Goal: Transaction & Acquisition: Purchase product/service

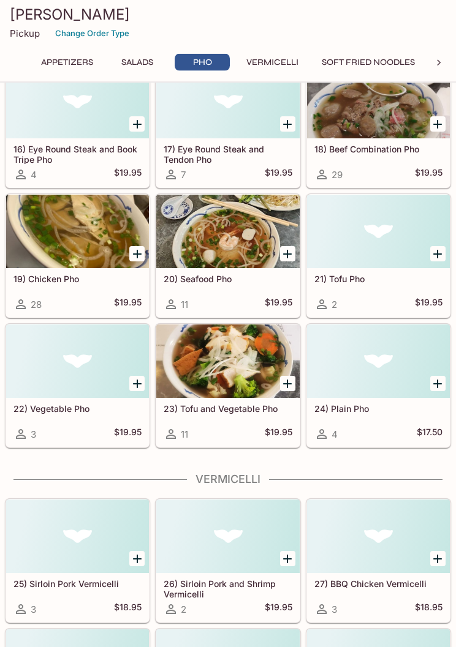
scroll to position [805, 0]
click at [201, 408] on h5 "23) Tofu and Vegetable Pho" at bounding box center [227, 409] width 128 height 10
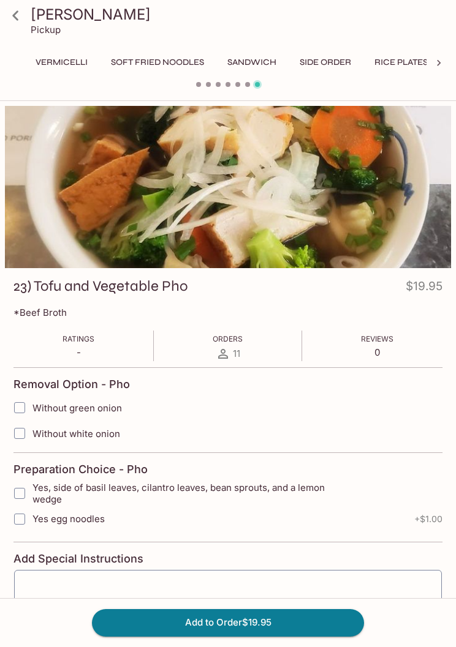
scroll to position [0, 223]
click at [249, 58] on button "Sandwich" at bounding box center [239, 62] width 62 height 17
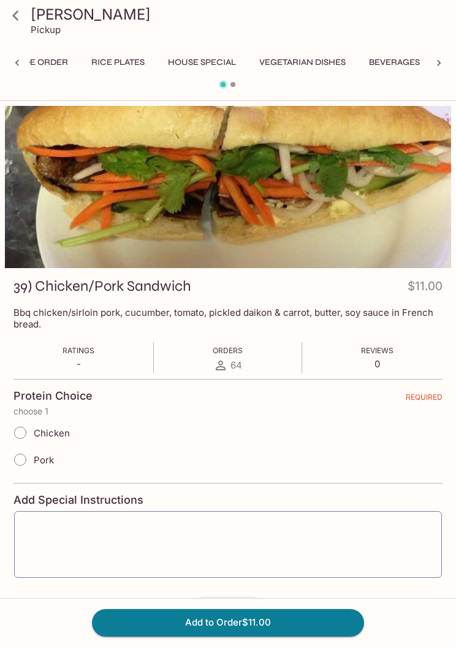
scroll to position [0, 501]
click at [305, 64] on button "Vegetarian Dishes" at bounding box center [302, 62] width 100 height 17
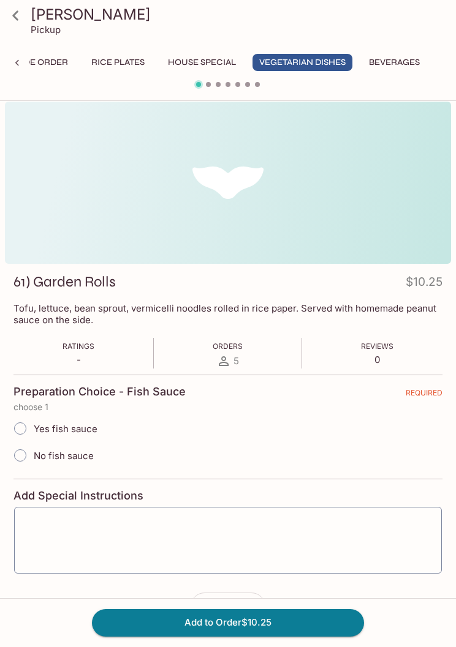
scroll to position [0, 0]
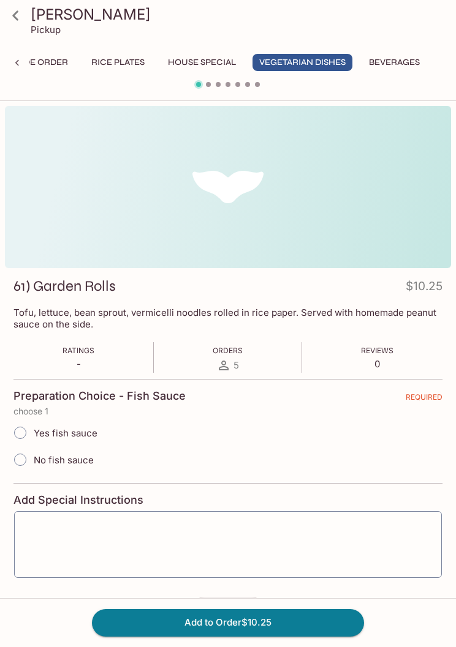
click at [201, 62] on button "House Special" at bounding box center [201, 62] width 81 height 17
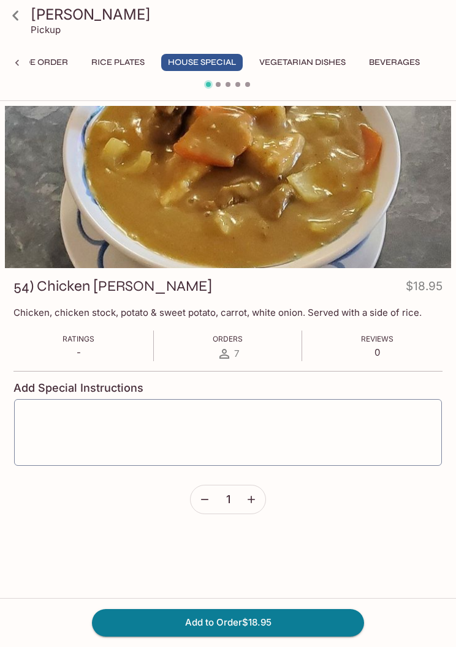
click at [116, 62] on button "Rice Plates" at bounding box center [117, 62] width 67 height 17
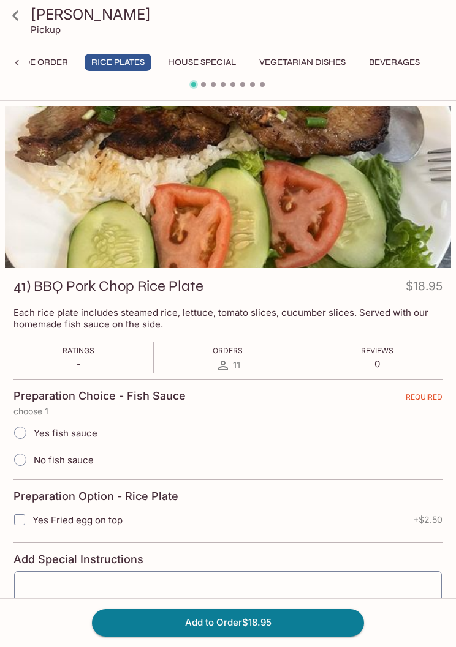
click at [53, 65] on button "Side Order" at bounding box center [42, 62] width 65 height 17
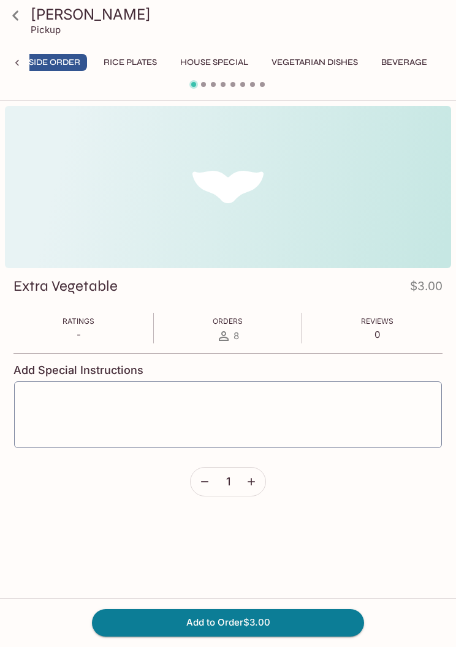
scroll to position [0, 476]
click at [10, 66] on div at bounding box center [17, 63] width 24 height 18
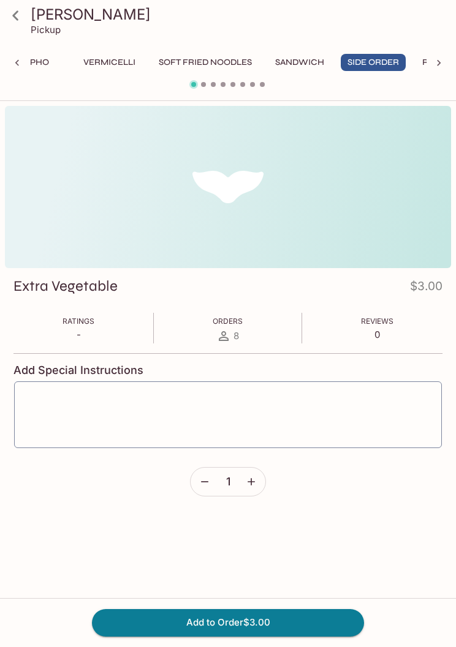
scroll to position [0, 131]
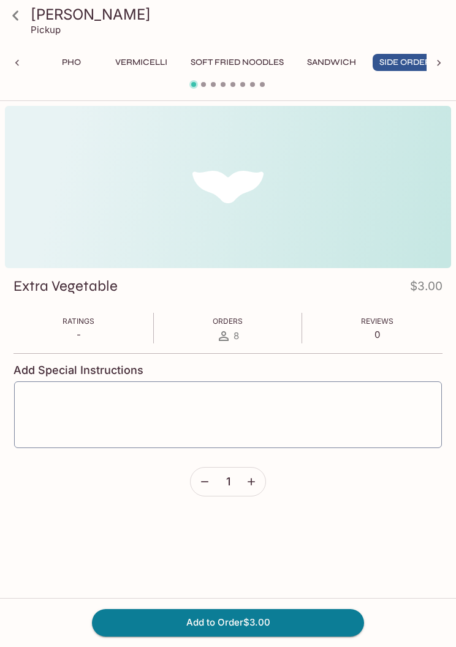
click at [146, 62] on button "Vermicelli" at bounding box center [141, 62] width 66 height 17
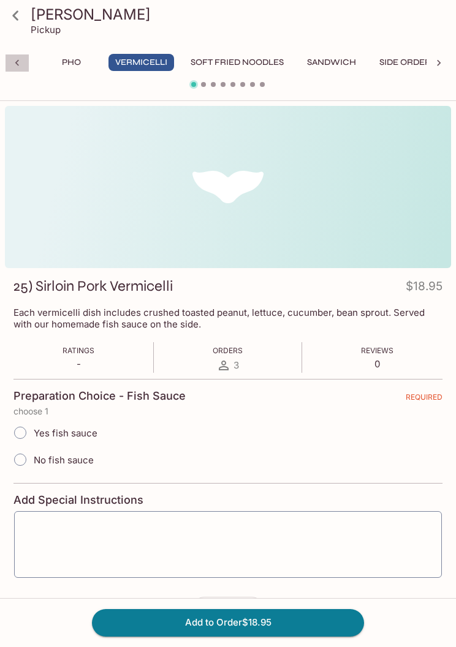
click at [12, 60] on icon at bounding box center [17, 63] width 12 height 12
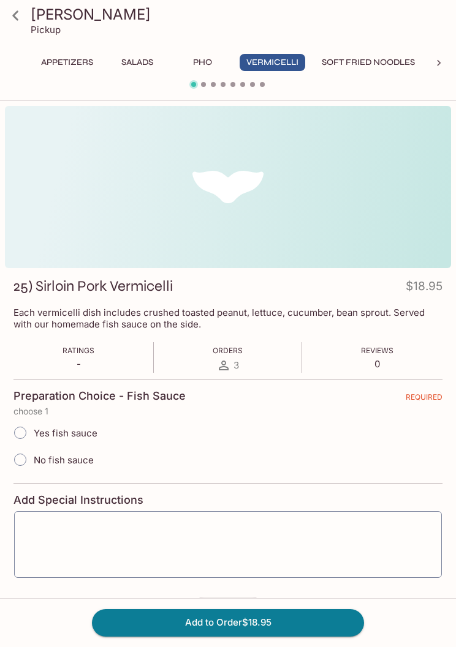
scroll to position [0, 0]
click at [143, 62] on button "Salads" at bounding box center [137, 62] width 55 height 17
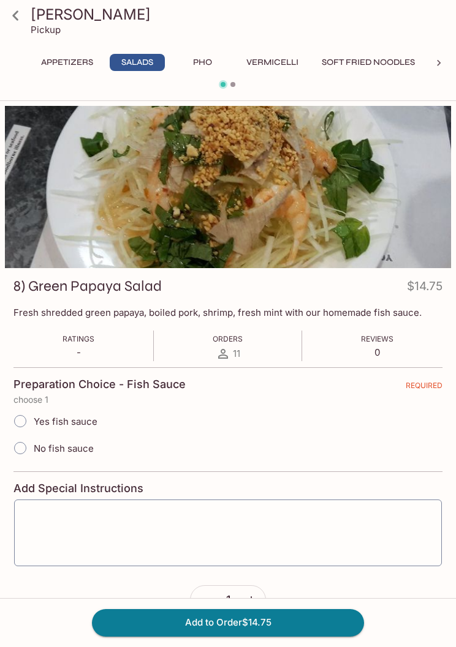
click at [208, 62] on button "Pho" at bounding box center [202, 62] width 55 height 17
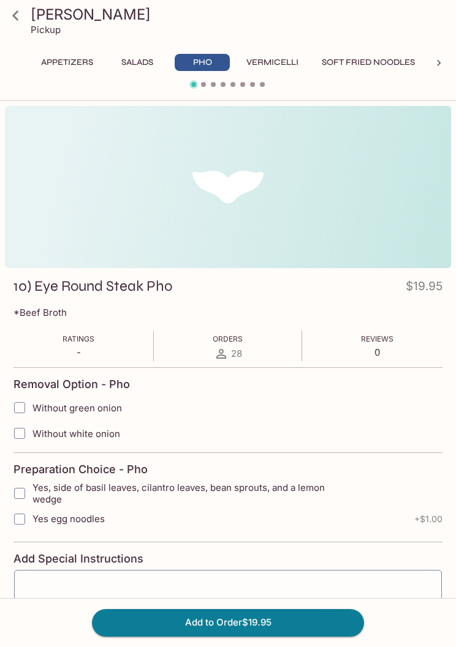
click at [12, 13] on icon at bounding box center [15, 15] width 21 height 21
